Goal: Task Accomplishment & Management: Manage account settings

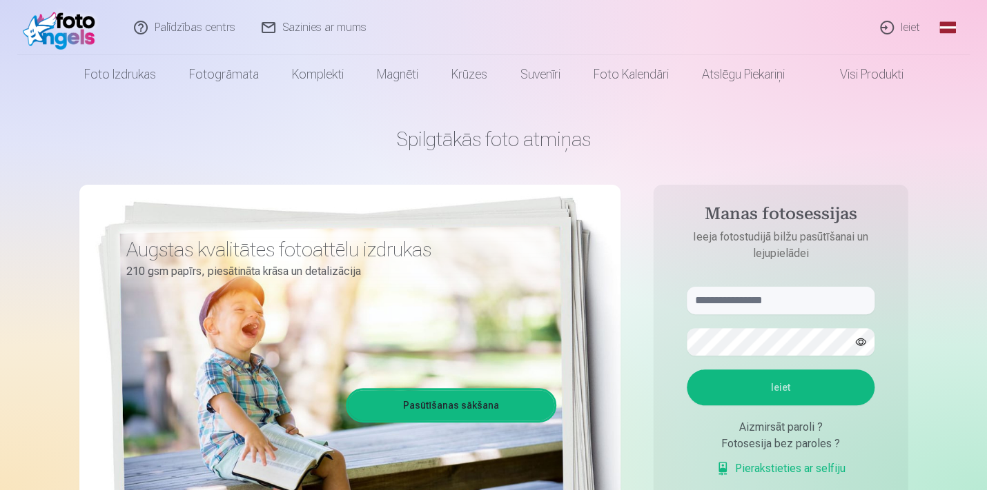
click at [903, 32] on link "Ieiet" at bounding box center [900, 27] width 66 height 55
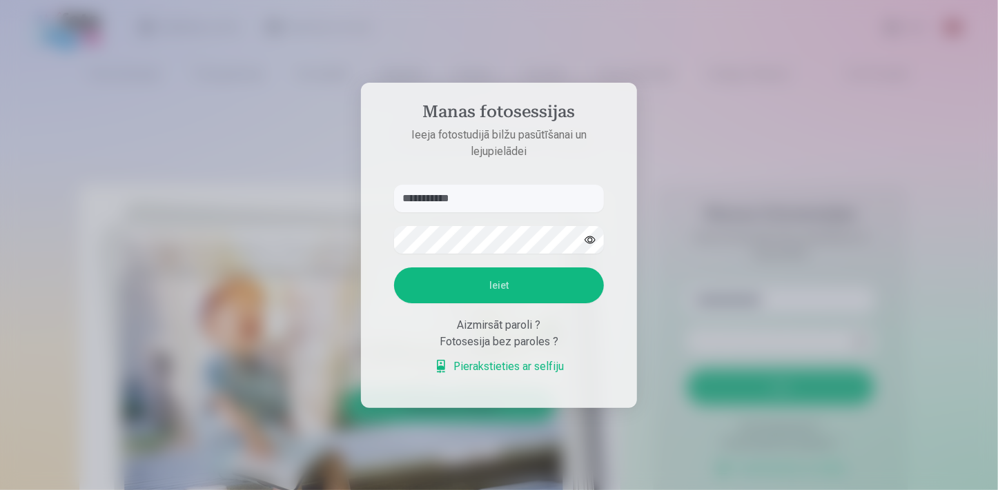
type input "**********"
click at [493, 290] on button "Ieiet" at bounding box center [499, 286] width 210 height 36
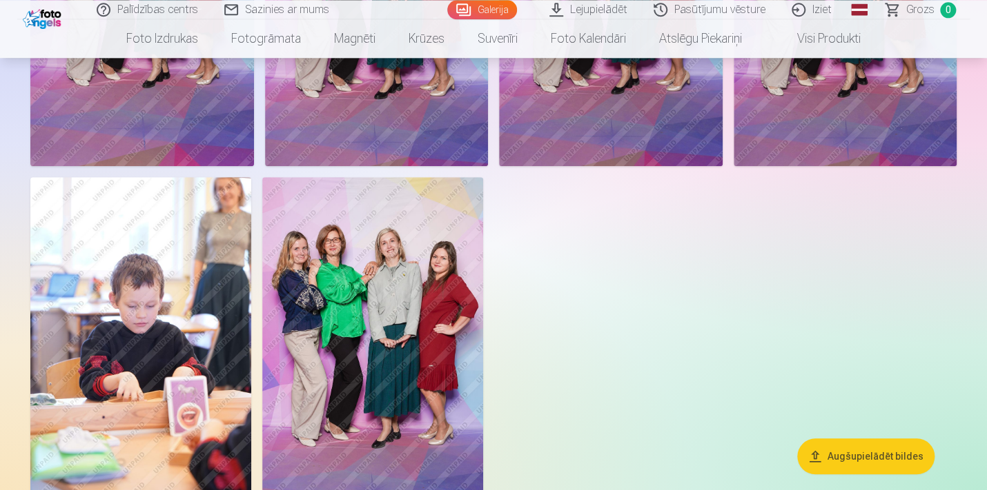
scroll to position [328, 0]
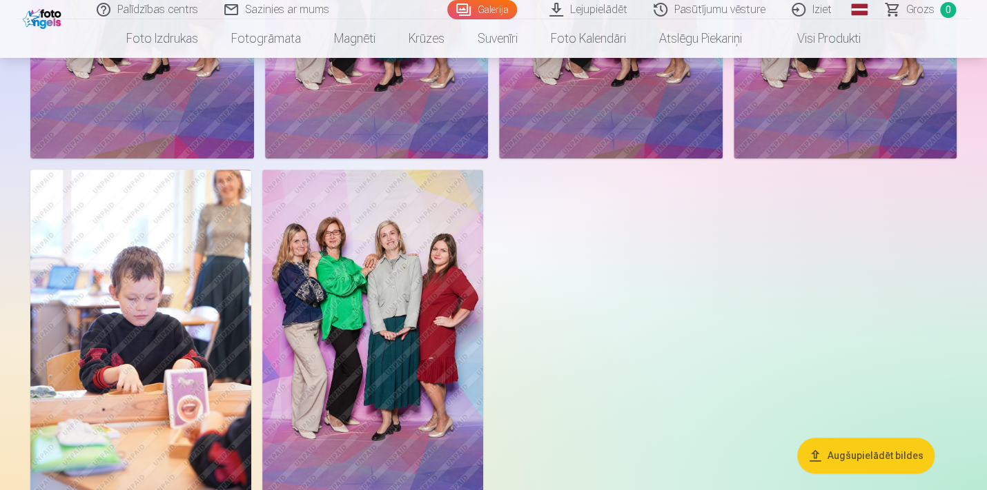
click at [372, 308] on img at bounding box center [372, 335] width 221 height 331
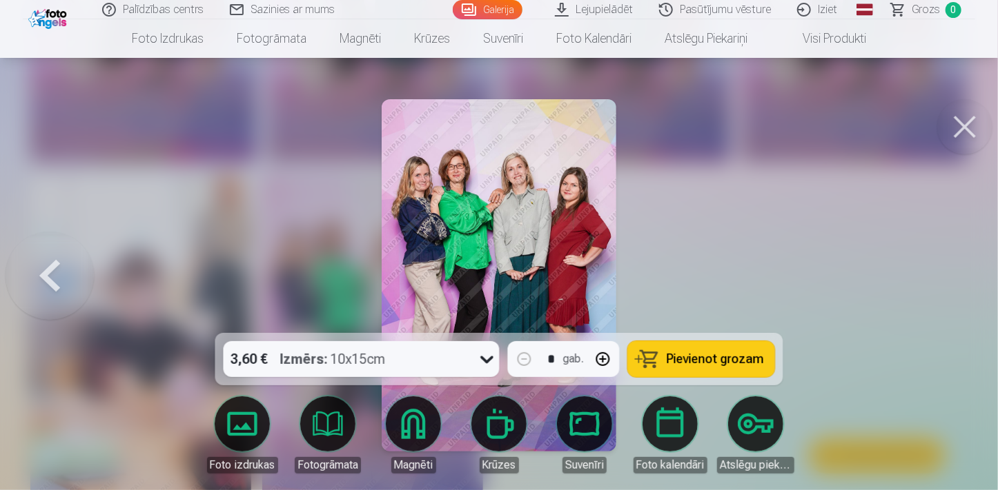
click at [977, 129] on button at bounding box center [964, 126] width 55 height 55
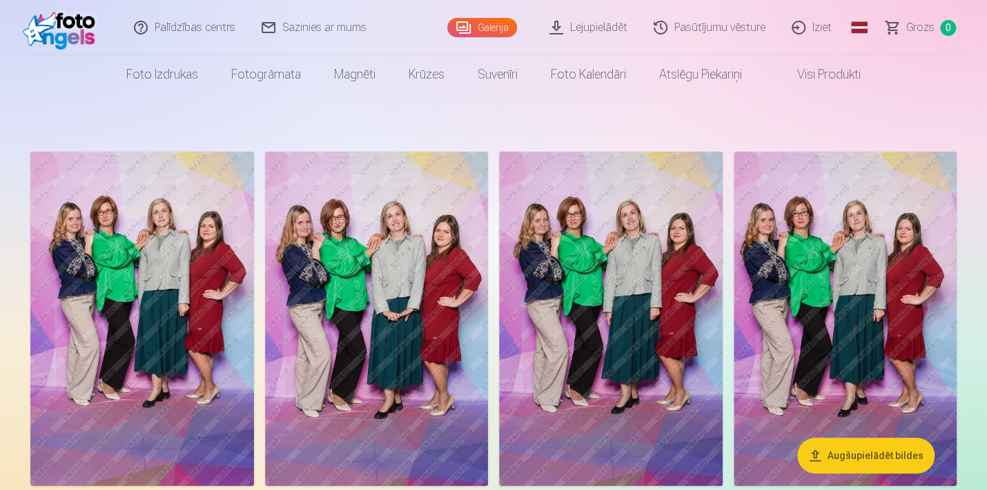
click at [498, 29] on link "Galerija" at bounding box center [482, 27] width 70 height 19
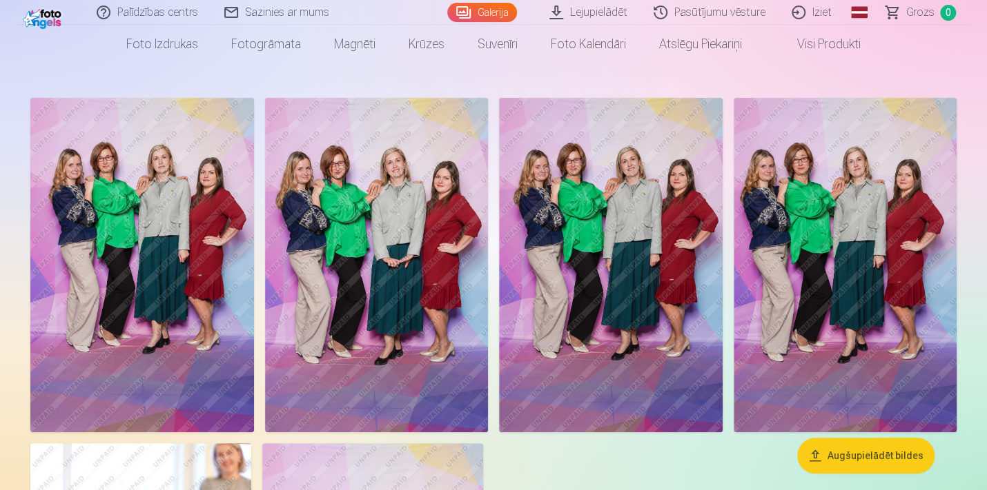
scroll to position [30, 0]
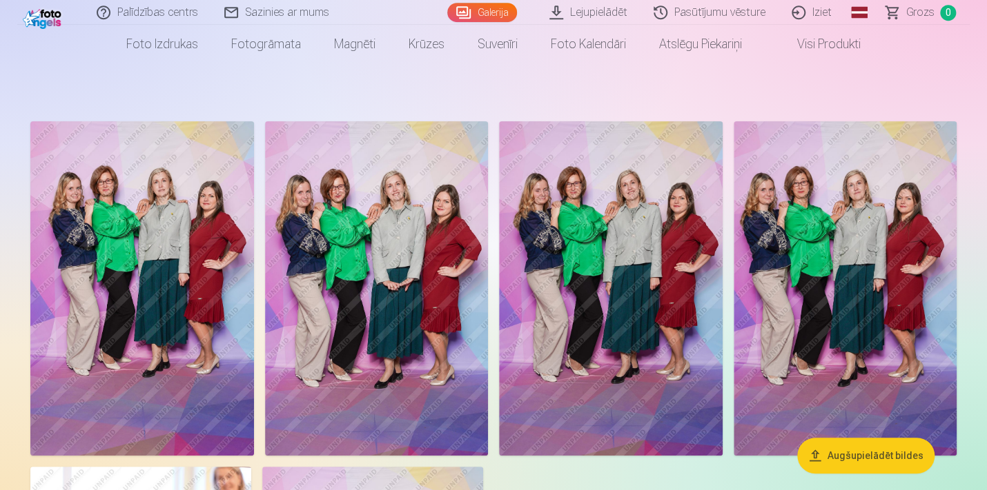
click at [820, 16] on link "Iziet" at bounding box center [812, 12] width 66 height 25
